Goal: Find specific page/section: Find specific page/section

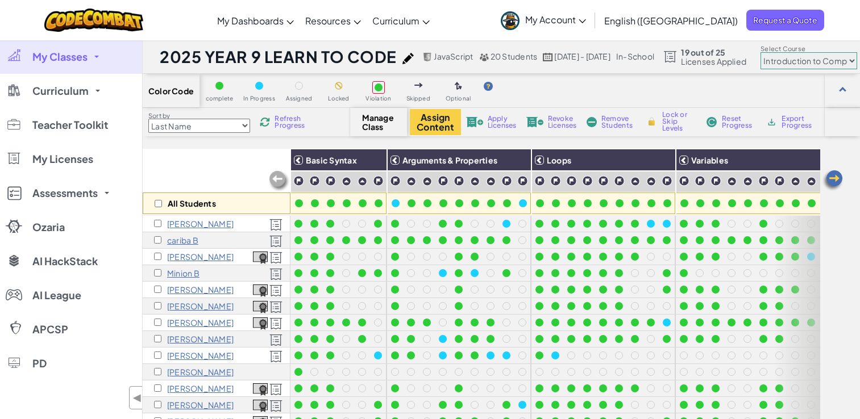
select select "560f1a9f22961295f9427742"
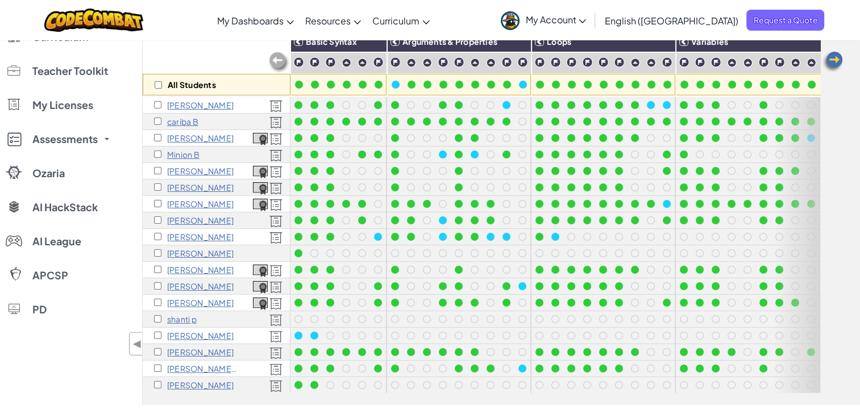
scroll to position [41, 0]
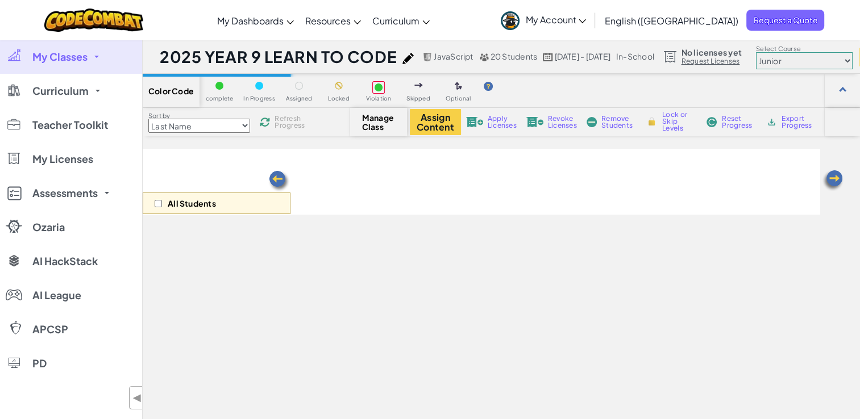
scroll to position [118, 0]
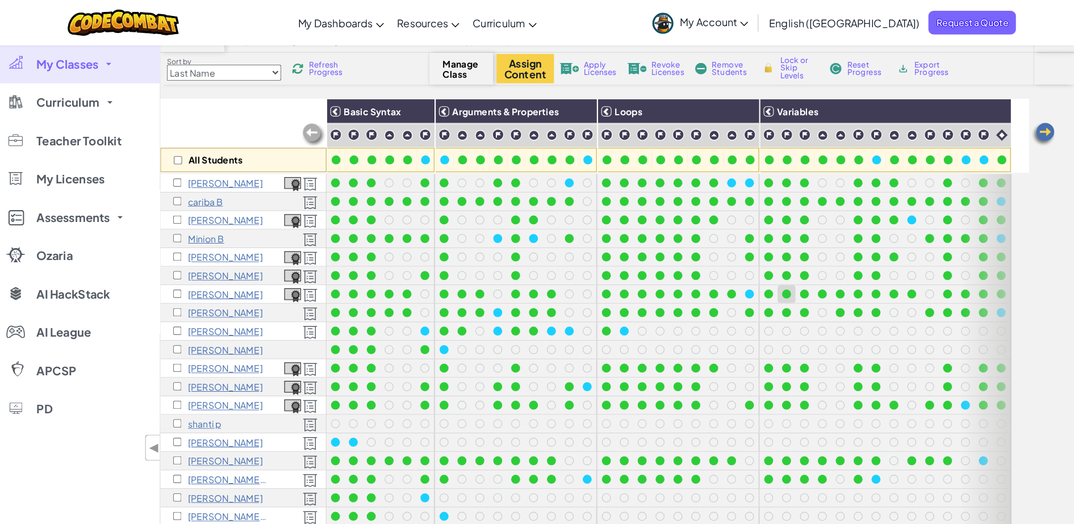
scroll to position [61, 0]
